Goal: Transaction & Acquisition: Purchase product/service

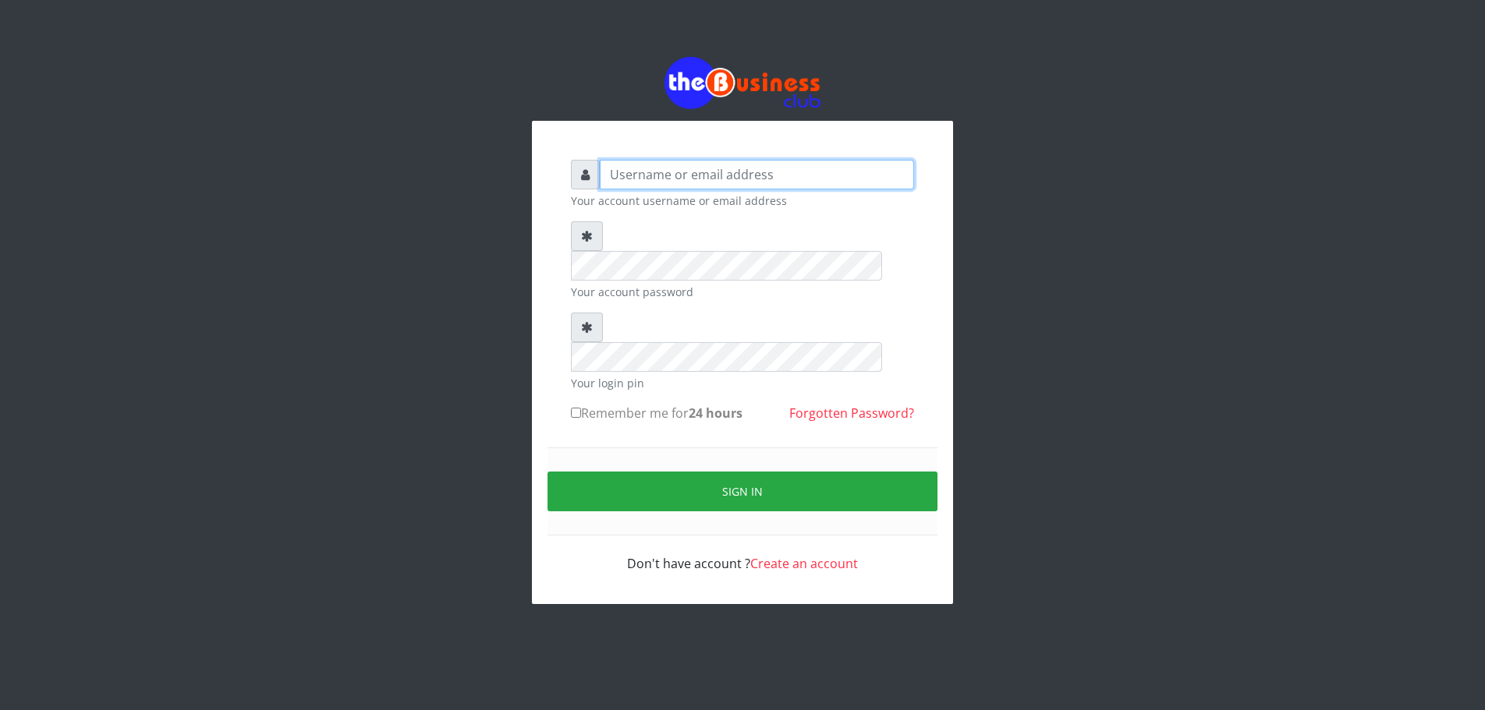
type input "DIACLEF"
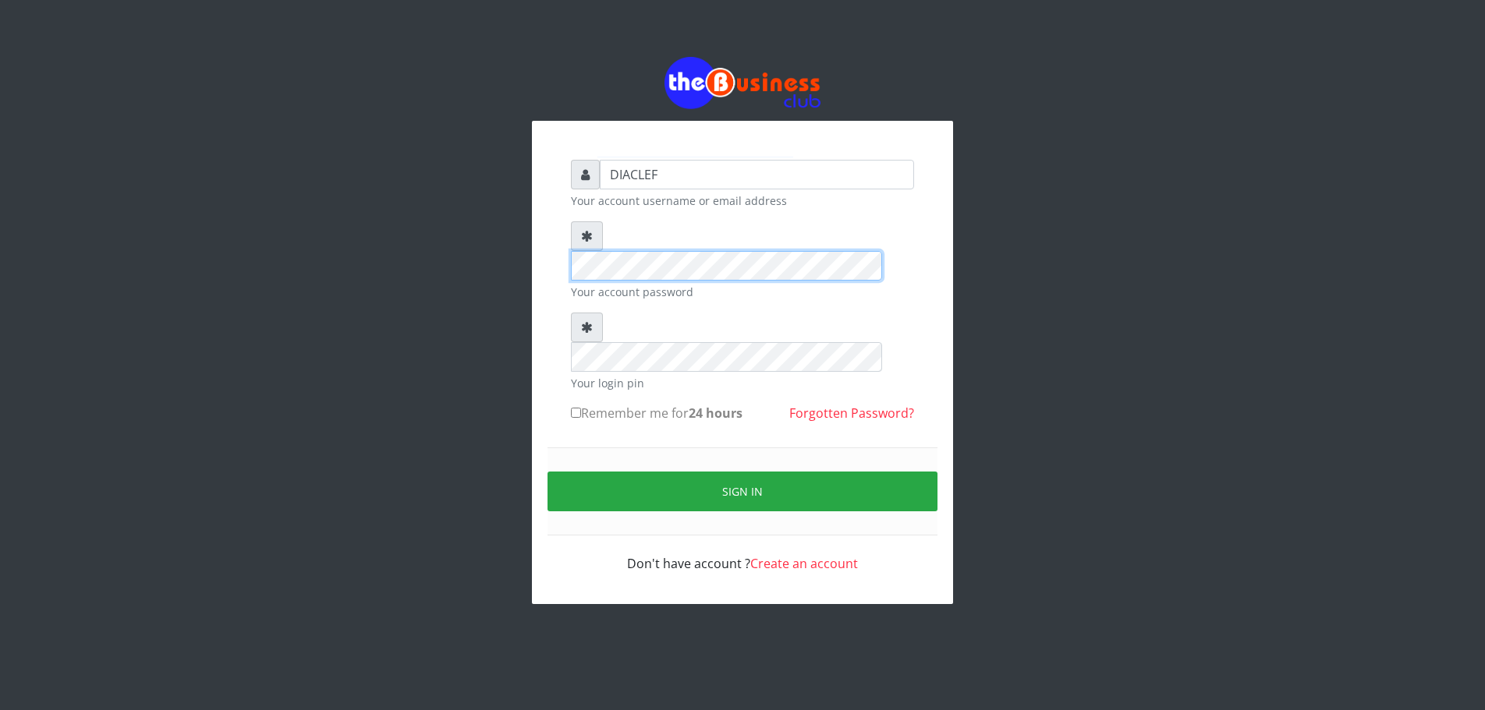
click at [561, 245] on div "DIACLEF Your account username or email address Your account password Your login…" at bounding box center [742, 366] width 374 height 444
click at [590, 313] on div at bounding box center [742, 342] width 343 height 59
click at [893, 383] on form "DIACLEF Your account username or email address Your account password Your login…" at bounding box center [742, 366] width 343 height 413
click at [595, 374] on form "DIACLEF Your account username or email address Your account password Your login…" at bounding box center [742, 366] width 343 height 413
click at [640, 448] on div "Sign in" at bounding box center [742, 492] width 390 height 88
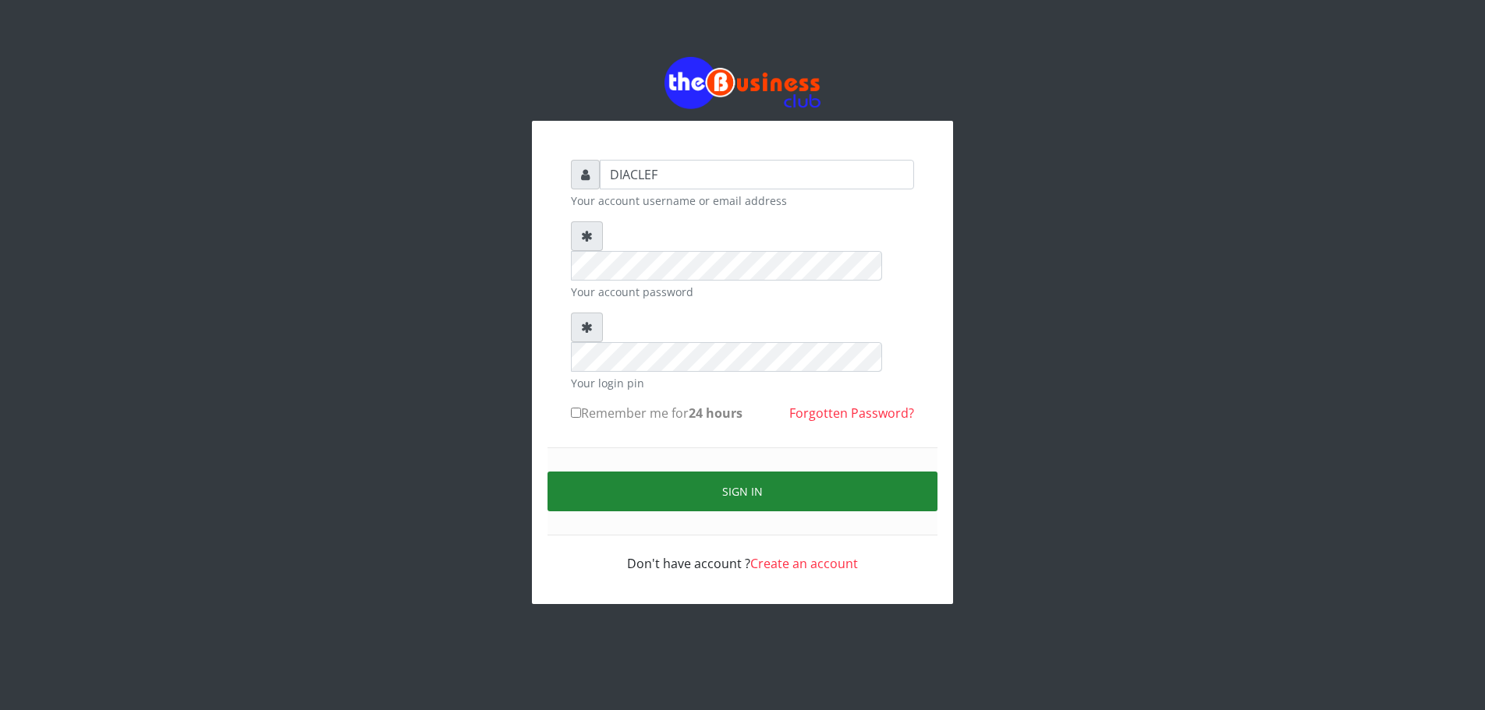
click at [760, 472] on button "Sign in" at bounding box center [742, 492] width 390 height 40
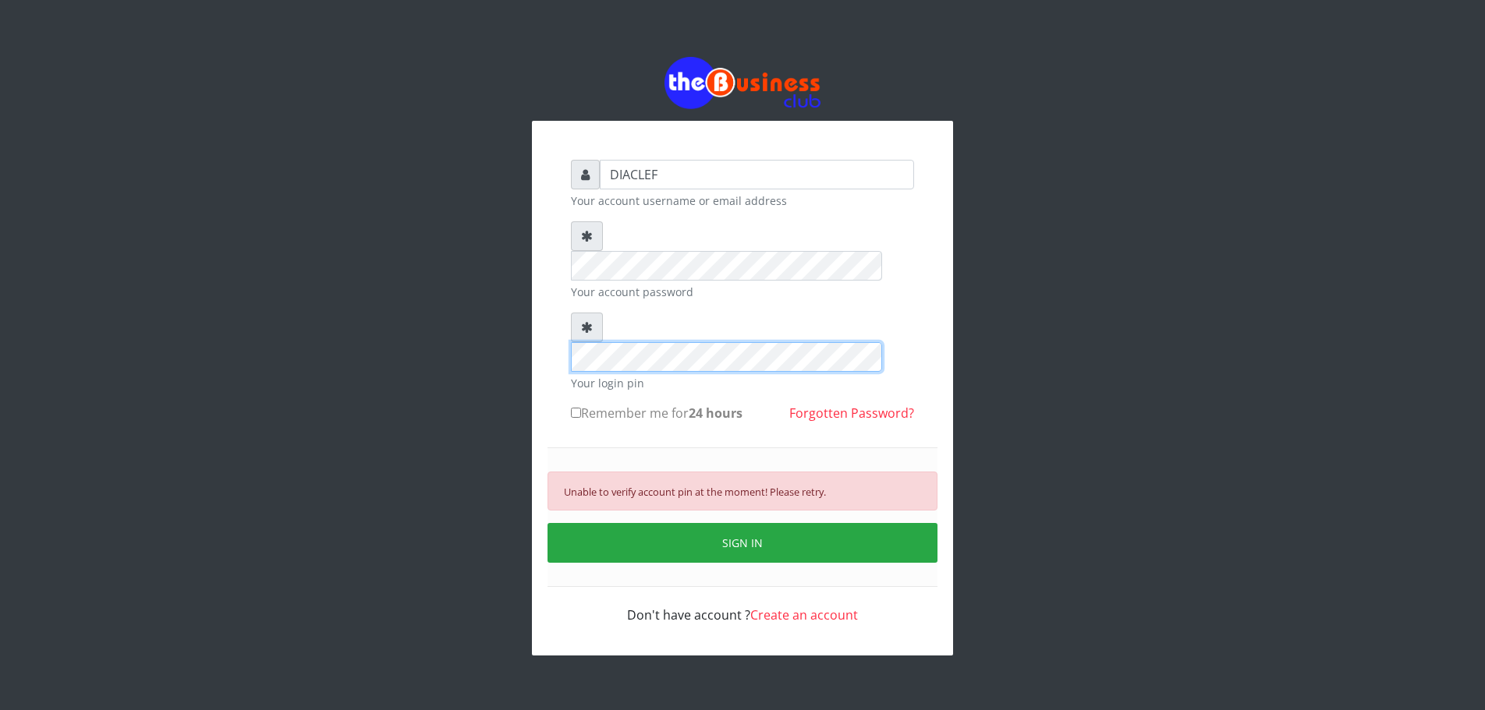
click at [562, 299] on div "DIACLEF Your account username or email address Your account password Your login…" at bounding box center [742, 392] width 374 height 496
click at [574, 381] on form "DIACLEF Your account username or email address Your account password Your login…" at bounding box center [742, 392] width 343 height 465
click at [526, 281] on div "DIACLEF Your account username or email address Your account password Your login…" at bounding box center [742, 356] width 889 height 713
click at [484, 237] on div "DIACLEF Your account username or email address Your account password Your login…" at bounding box center [742, 356] width 889 height 713
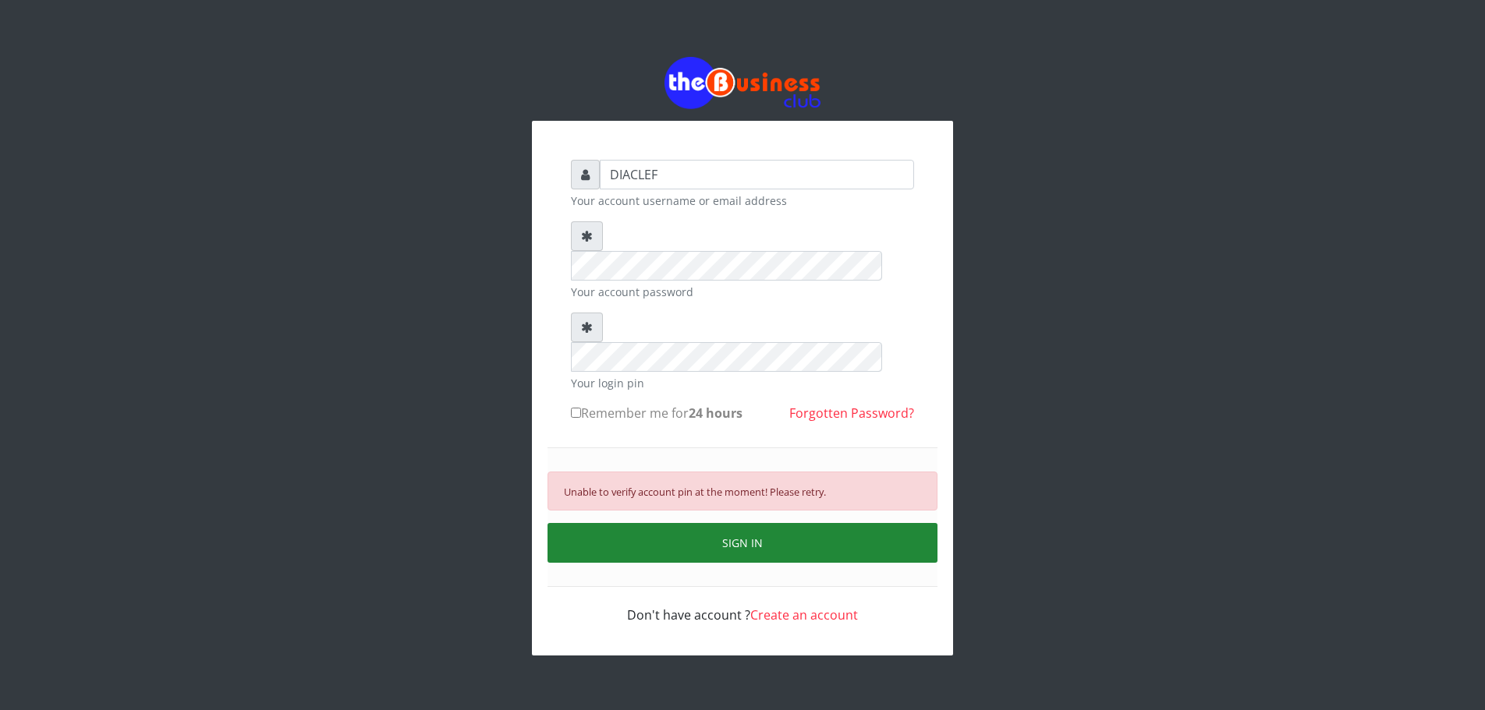
click at [737, 523] on button "SIGN IN" at bounding box center [742, 543] width 390 height 40
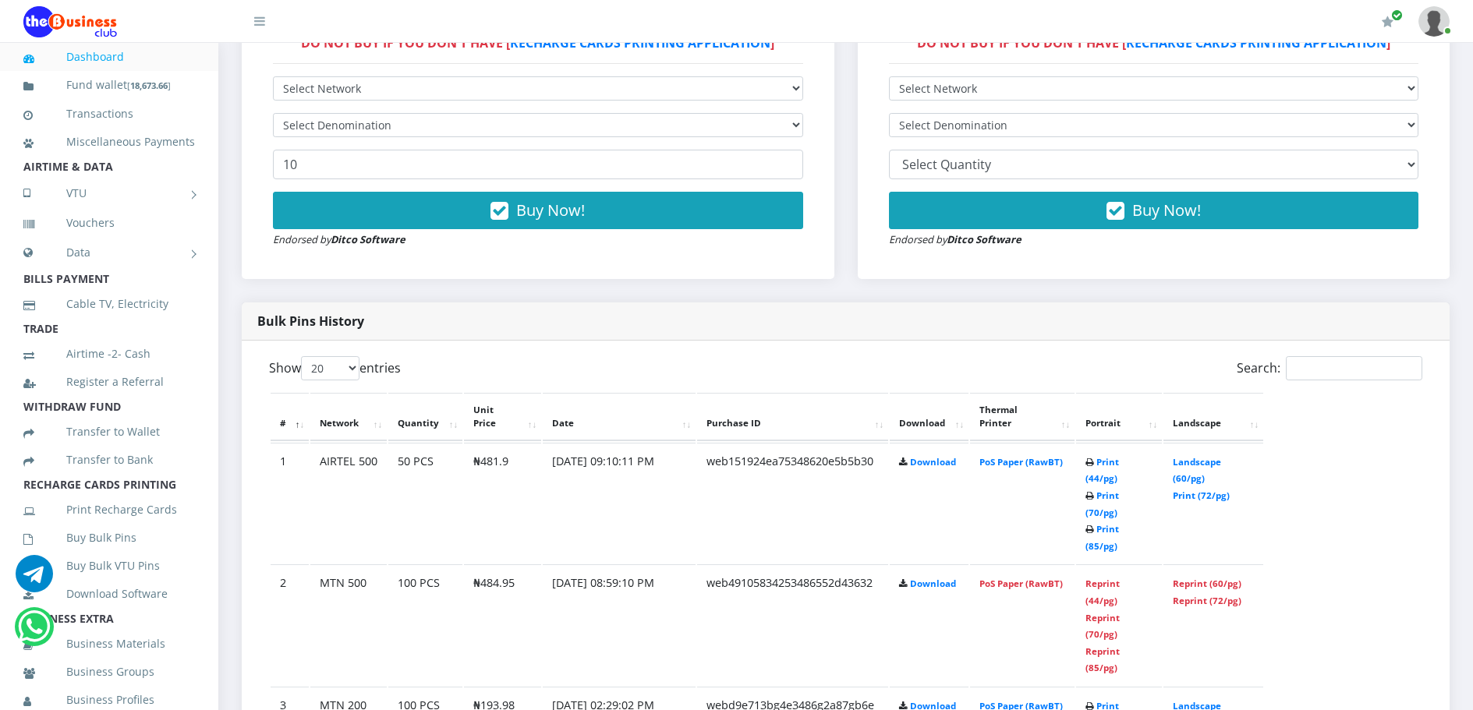
scroll to position [515, 0]
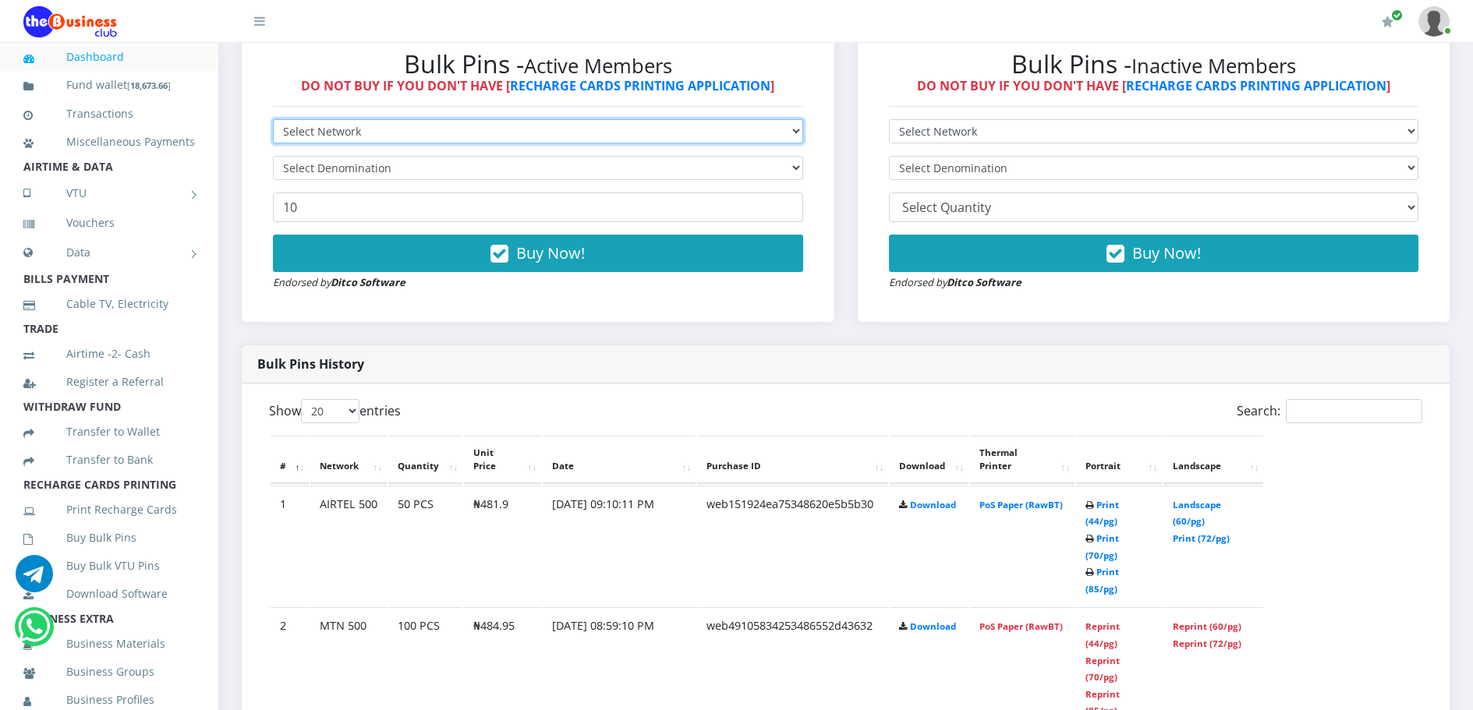
click at [593, 134] on select "Select Network MTN Globacom 9Mobile Airtel" at bounding box center [538, 131] width 530 height 24
select select "Airtel"
click at [273, 119] on select "Select Network MTN Globacom 9Mobile Airtel" at bounding box center [538, 131] width 530 height 24
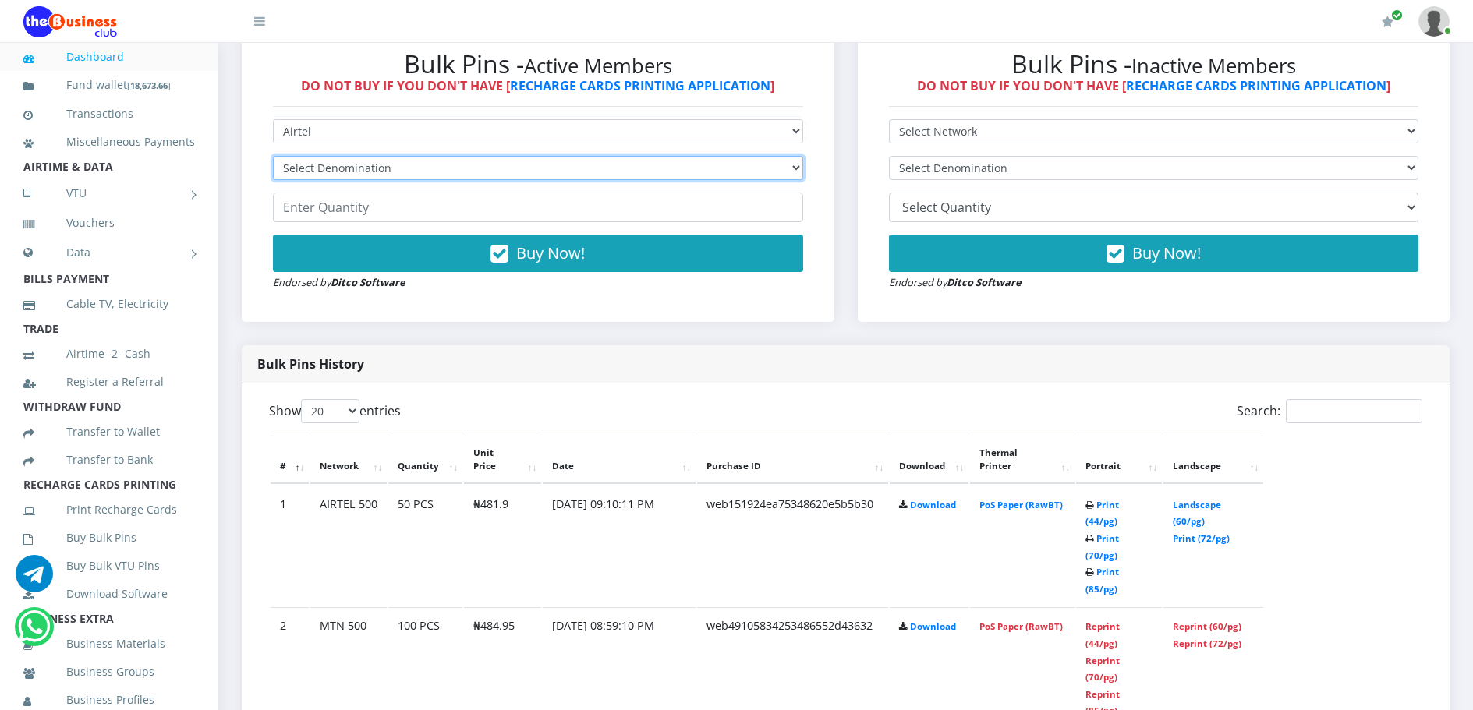
drag, startPoint x: 454, startPoint y: 165, endPoint x: 444, endPoint y: 173, distance: 12.7
click at [454, 165] on select "Select Denomination Airtel NGN100 - ₦96.38 Airtel NGN200 - ₦192.76 Airtel NGN50…" at bounding box center [538, 168] width 530 height 24
select select "481.9-500"
click at [273, 156] on select "Select Denomination Airtel NGN100 - ₦96.38 Airtel NGN200 - ₦192.76 Airtel NGN50…" at bounding box center [538, 168] width 530 height 24
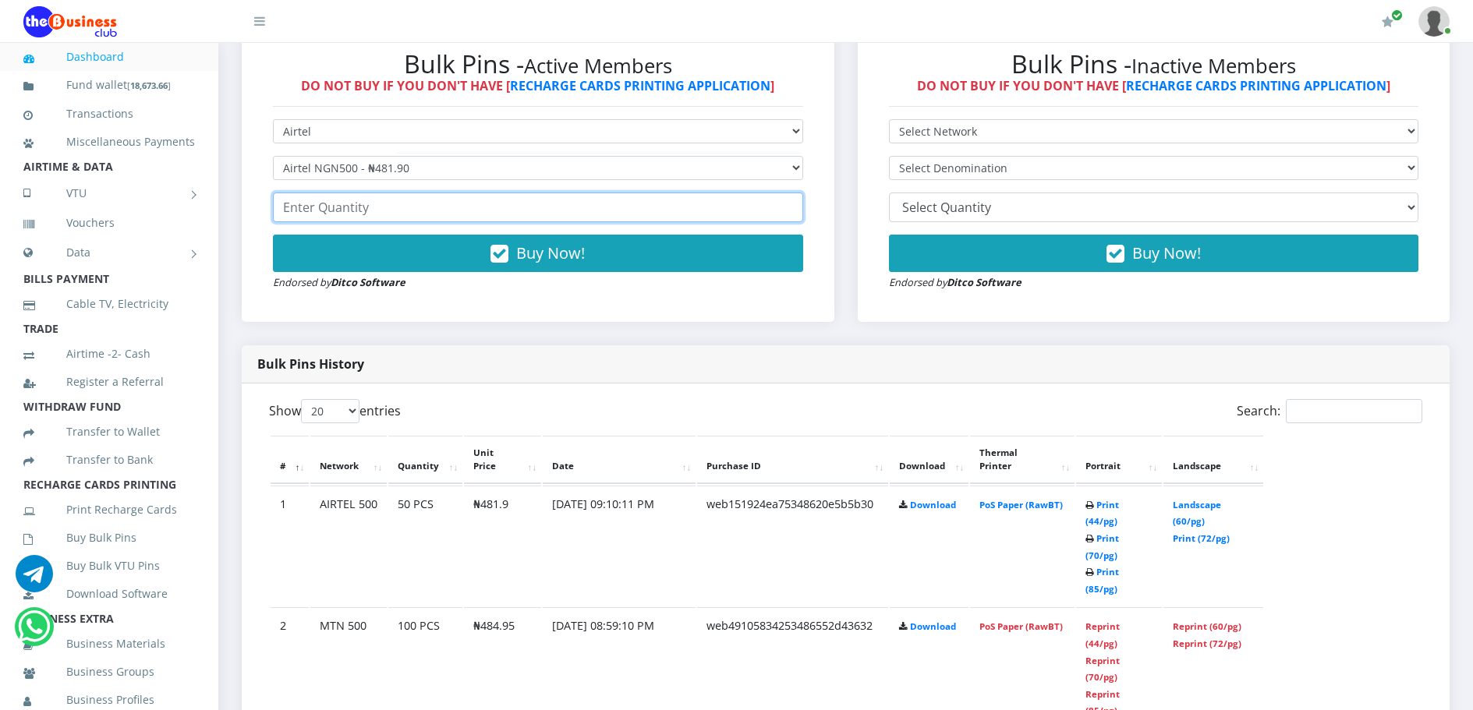
click at [405, 207] on input "number" at bounding box center [538, 208] width 530 height 30
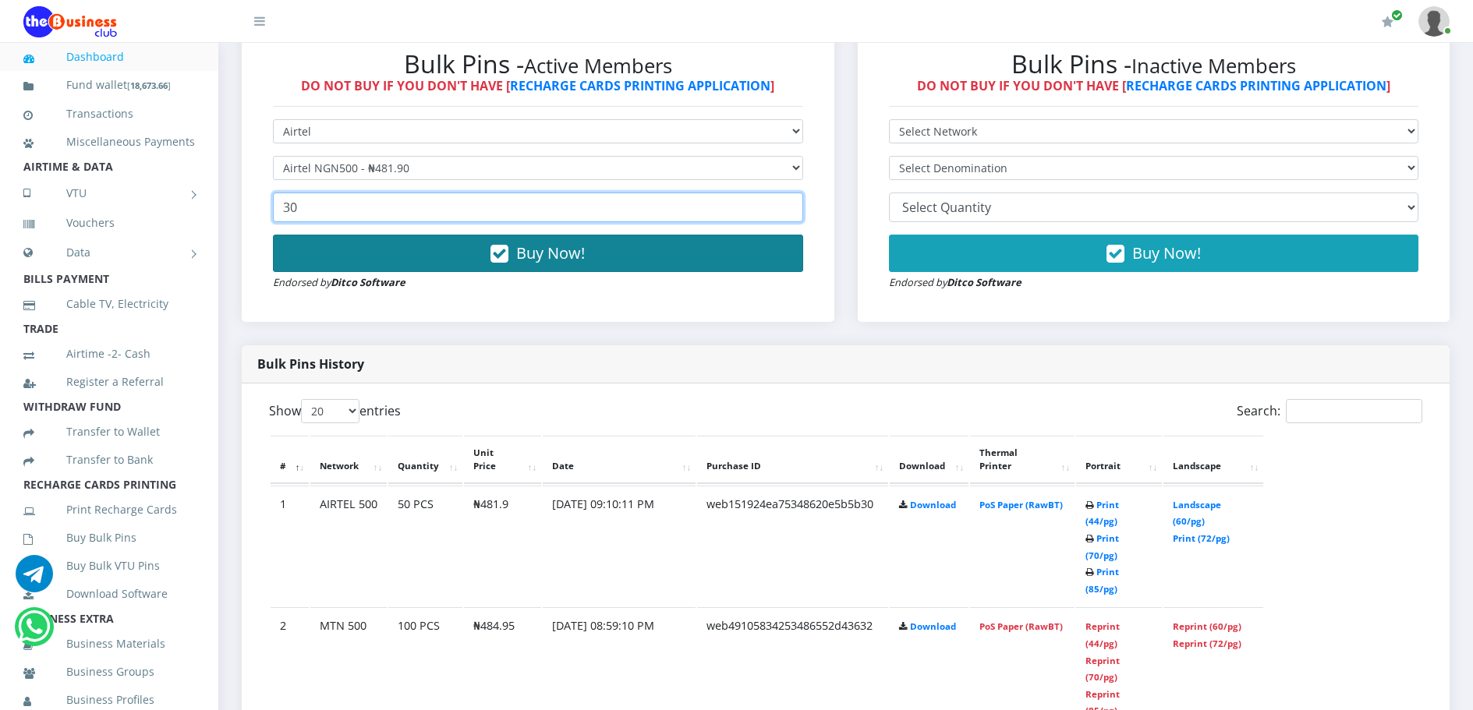
type input "30"
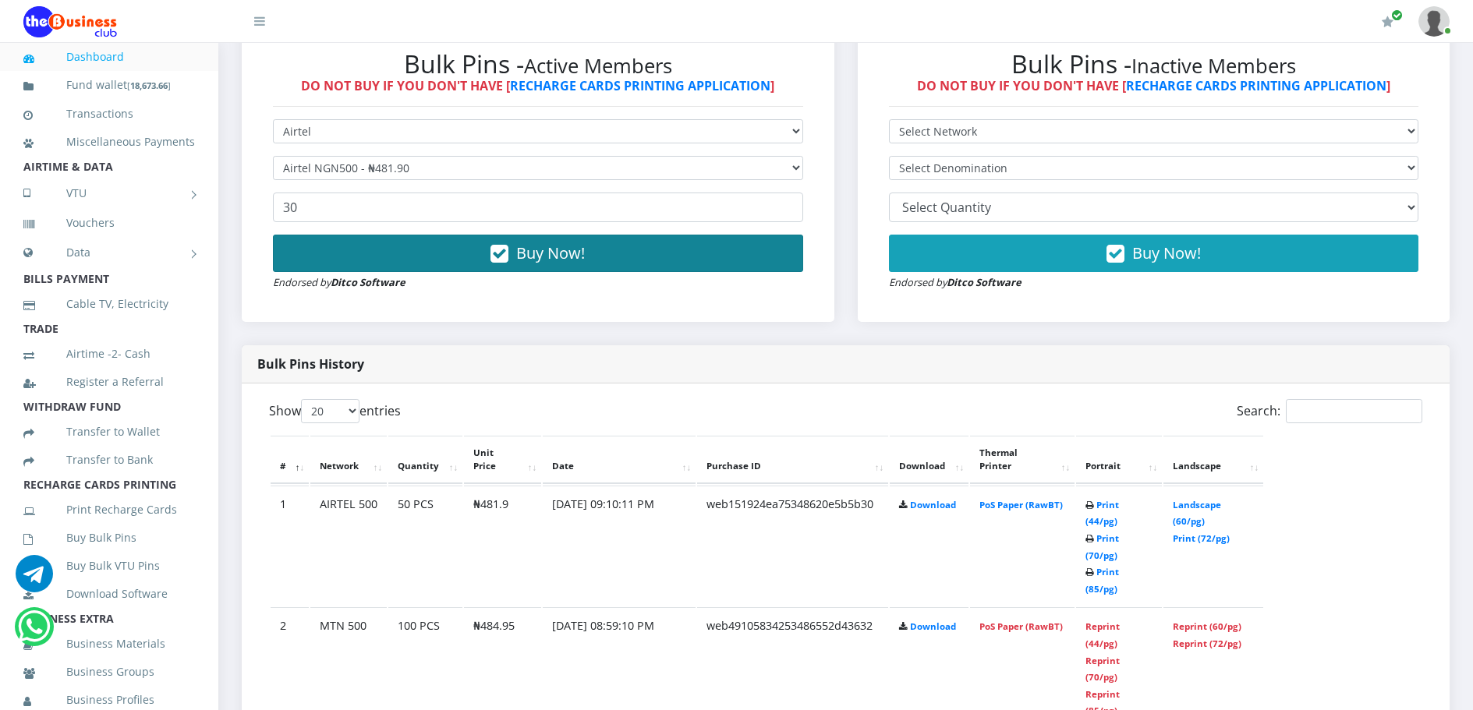
click at [430, 260] on button "Buy Now!" at bounding box center [538, 253] width 530 height 37
